Goal: Information Seeking & Learning: Learn about a topic

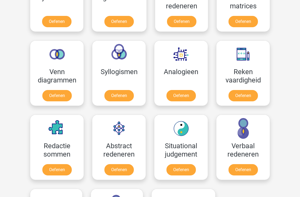
scroll to position [279, 0]
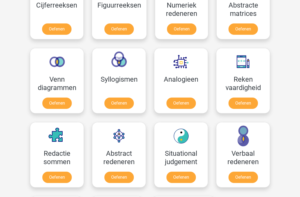
click at [245, 99] on link "Oefenen" at bounding box center [242, 103] width 29 height 11
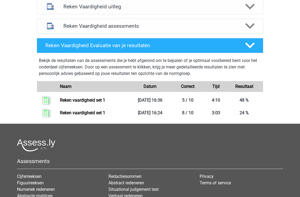
scroll to position [213, 0]
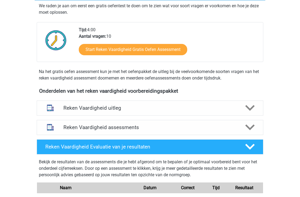
click at [242, 106] on div at bounding box center [250, 108] width 18 height 9
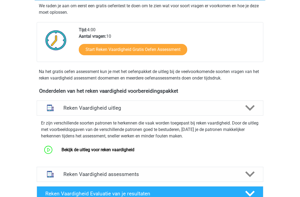
scroll to position [110, 0]
click at [129, 151] on link "Bekijk de uitleg voor reken vaardigheid" at bounding box center [97, 149] width 73 height 5
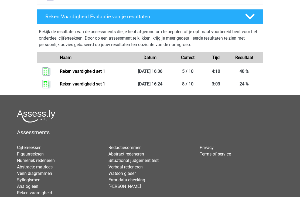
scroll to position [287, 0]
click at [105, 69] on link "Reken vaardigheid set 1" at bounding box center [82, 71] width 45 height 5
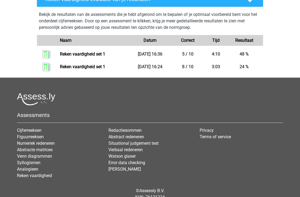
click at [105, 66] on link "Reken vaardigheid set 1" at bounding box center [82, 66] width 45 height 5
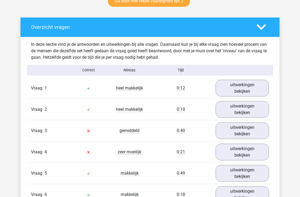
click at [237, 88] on link "uitwerkingen bekijken" at bounding box center [242, 88] width 53 height 17
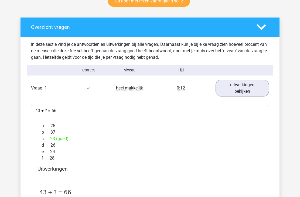
scroll to position [289, 0]
click at [231, 84] on link "uitwerkingen bekijken" at bounding box center [242, 88] width 53 height 17
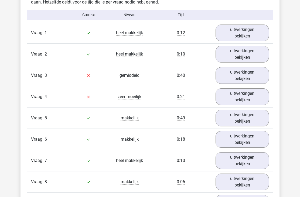
click at [245, 77] on link "uitwerkingen bekijken" at bounding box center [242, 75] width 53 height 17
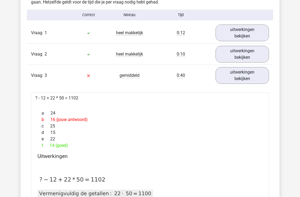
click at [244, 82] on link "uitwerkingen bekijken" at bounding box center [242, 75] width 53 height 17
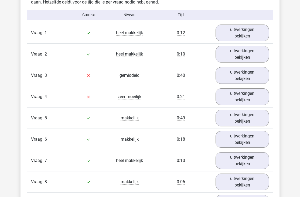
click at [242, 101] on link "uitwerkingen bekijken" at bounding box center [242, 96] width 53 height 17
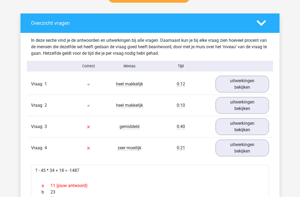
scroll to position [293, 0]
